Goal: Navigation & Orientation: Find specific page/section

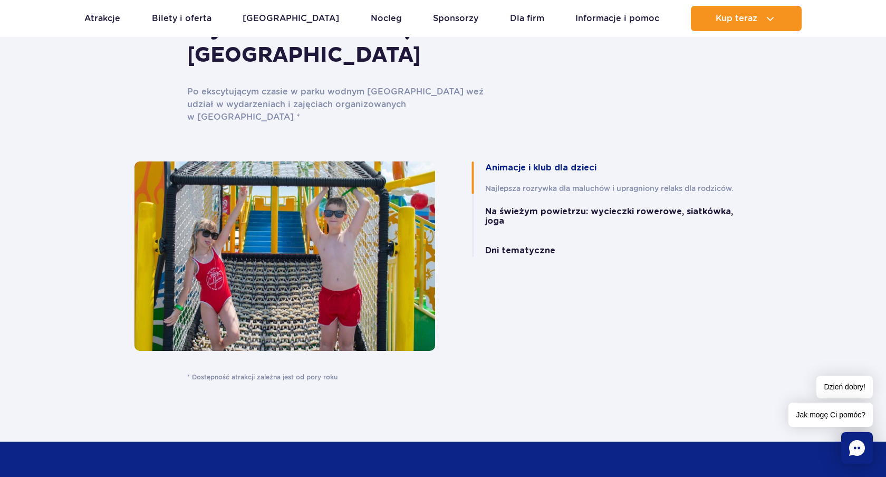
scroll to position [2279, 0]
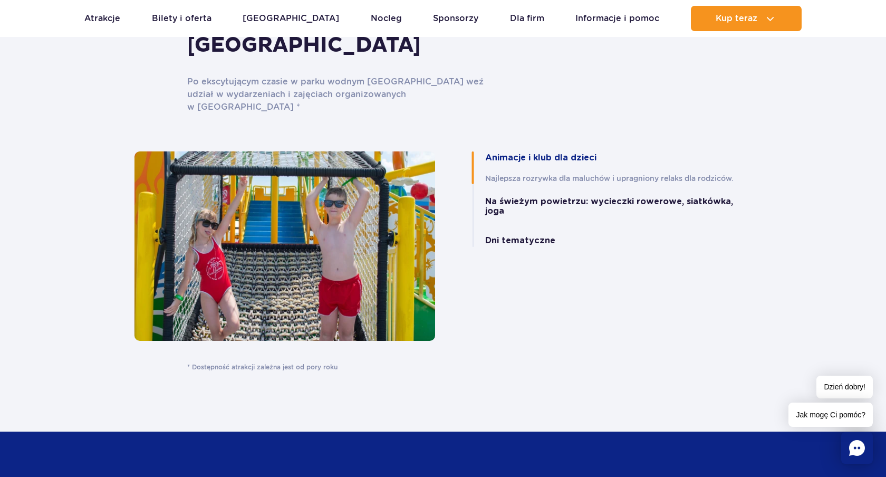
click at [521, 236] on button "Dni tematyczne" at bounding box center [520, 240] width 70 height 9
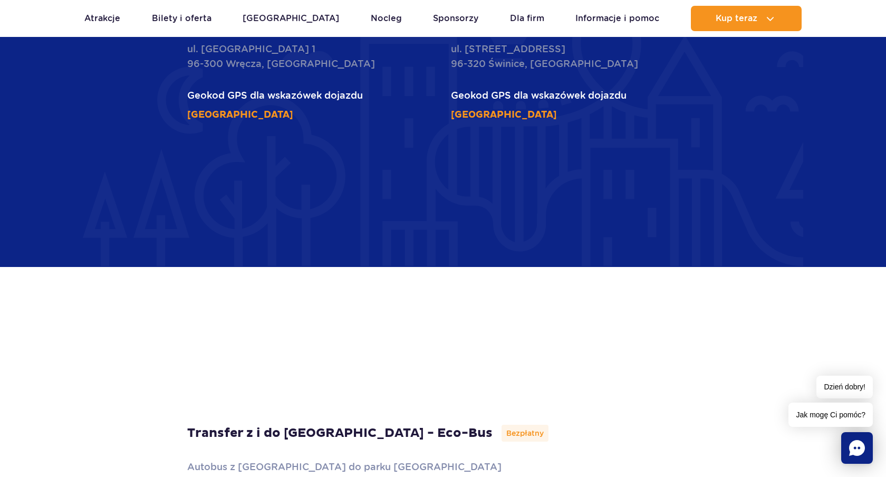
scroll to position [2924, 0]
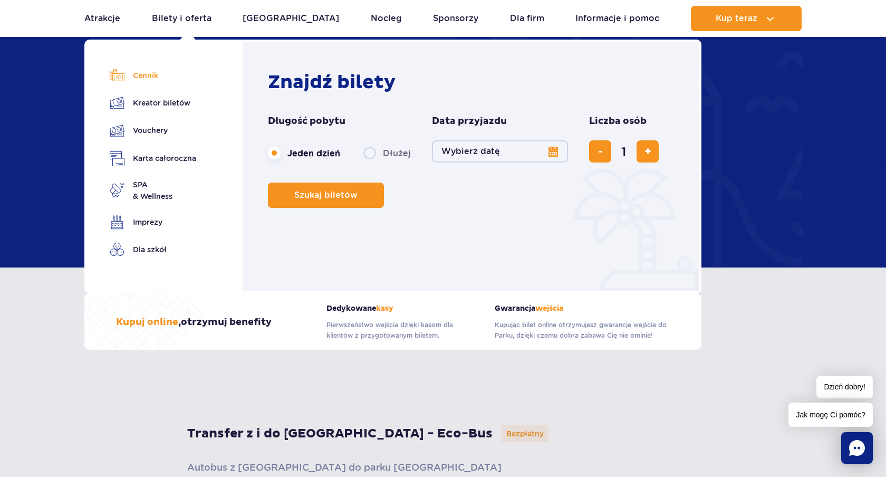
click at [148, 75] on link "Cennik" at bounding box center [153, 75] width 87 height 15
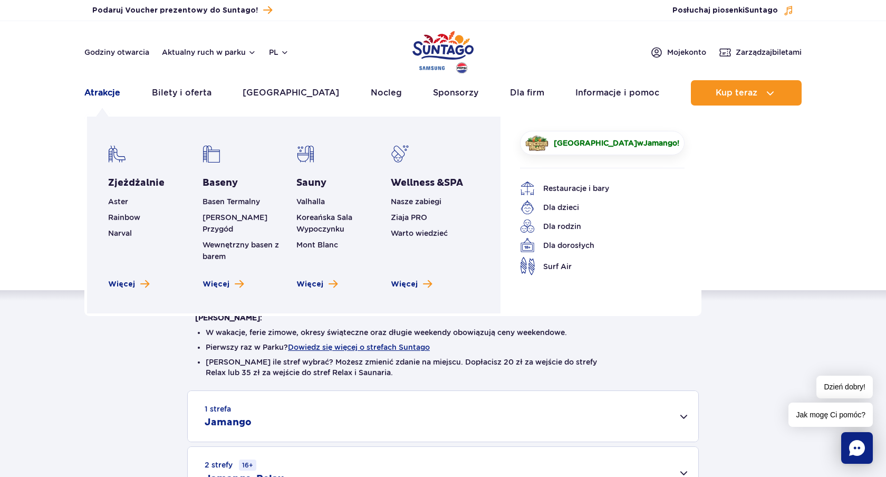
click at [109, 91] on link "Atrakcje" at bounding box center [102, 92] width 36 height 25
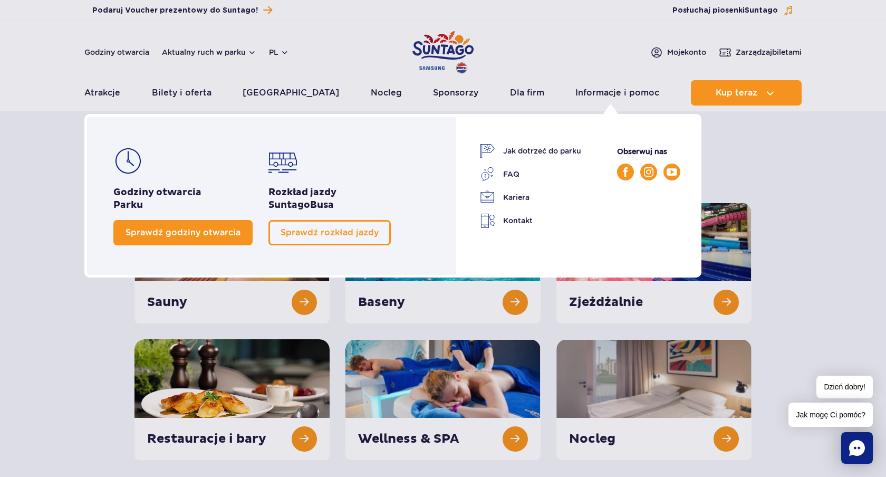
click at [185, 227] on span "Sprawdź godziny otwarcia" at bounding box center [183, 232] width 115 height 10
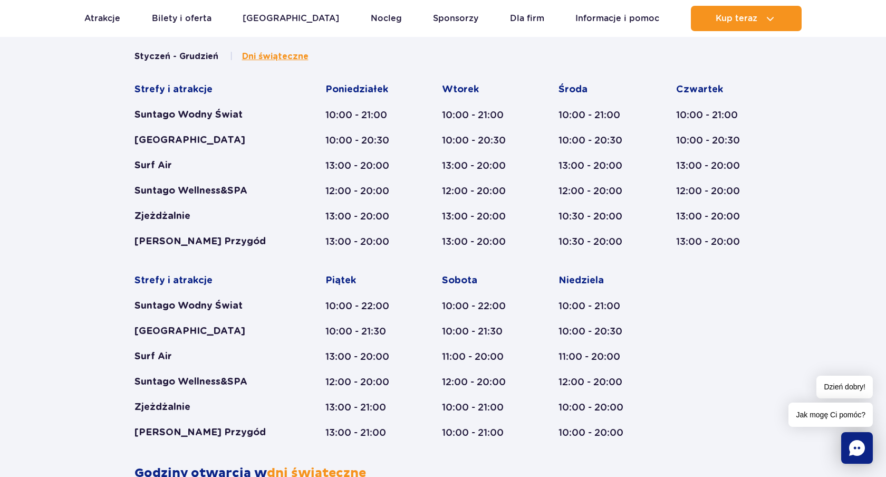
scroll to position [603, 0]
